Goal: Information Seeking & Learning: Learn about a topic

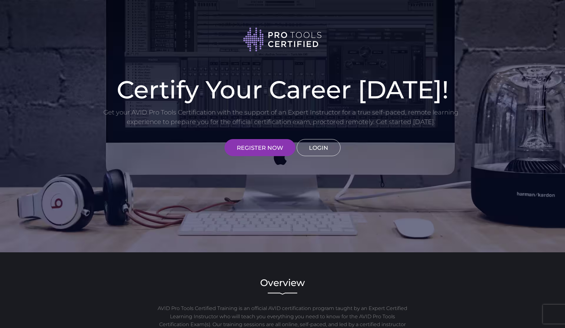
click at [326, 152] on link "LOGIN" at bounding box center [319, 147] width 44 height 17
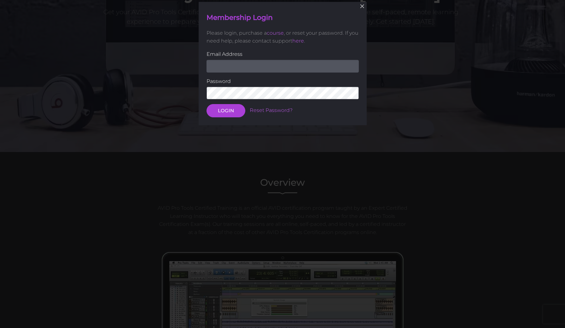
scroll to position [101, 0]
type input "[EMAIL_ADDRESS][DOMAIN_NAME]"
click at [225, 110] on button "LOGIN" at bounding box center [226, 110] width 39 height 13
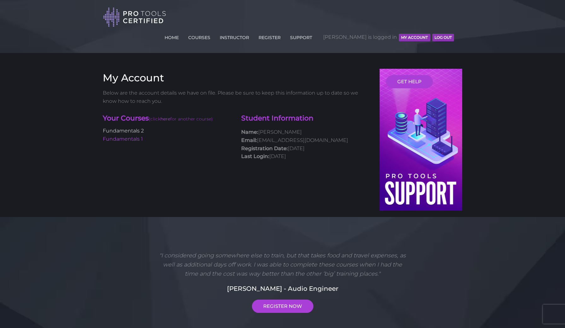
click at [137, 128] on link "Fundamentals 2" at bounding box center [123, 131] width 41 height 6
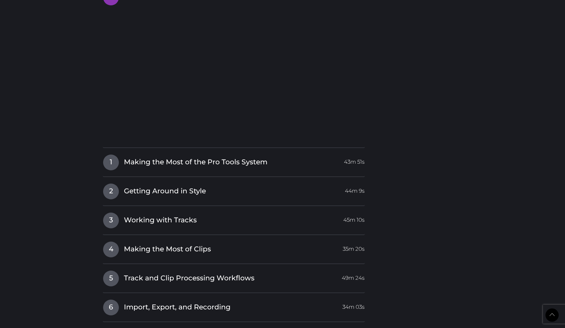
scroll to position [710, 0]
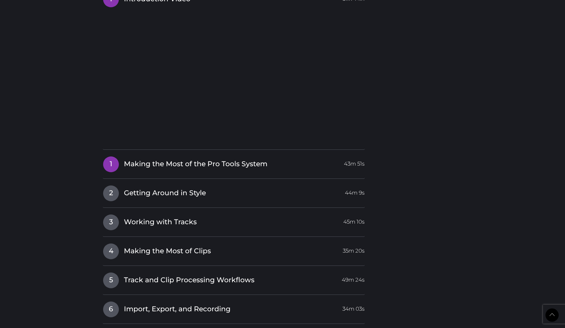
click at [121, 159] on link "1 Making the Most of the Pro Tools System 43m 51s" at bounding box center [234, 162] width 262 height 13
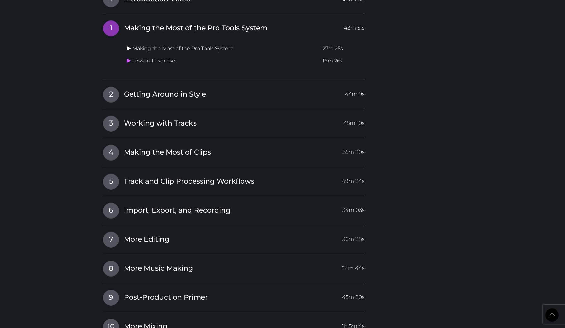
click at [130, 46] on icon at bounding box center [129, 48] width 4 height 5
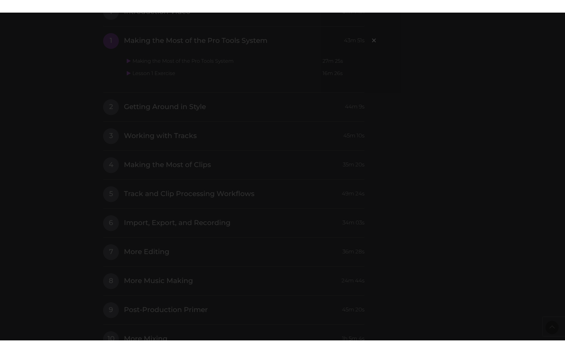
scroll to position [0, 0]
